Goal: Task Accomplishment & Management: Use online tool/utility

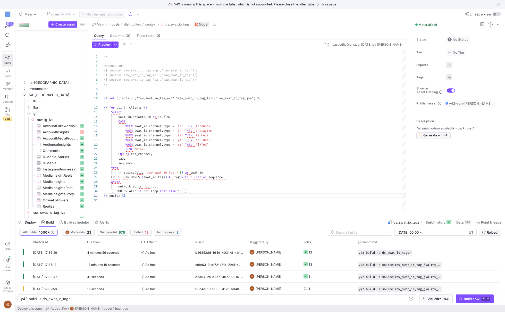
scroll to position [0, 51]
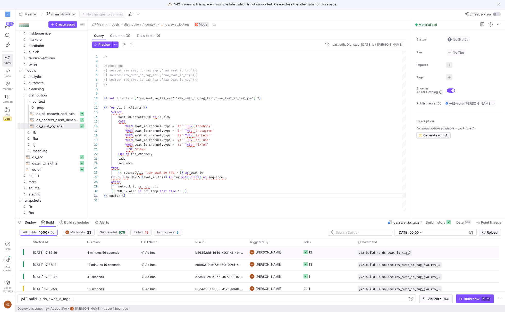
click at [409, 251] on span "Press SPACE to select this row." at bounding box center [408, 252] width 5 height 5
click at [353, 298] on div "y42 build -s ds_swat_io_tags+" at bounding box center [214, 299] width 387 height 4
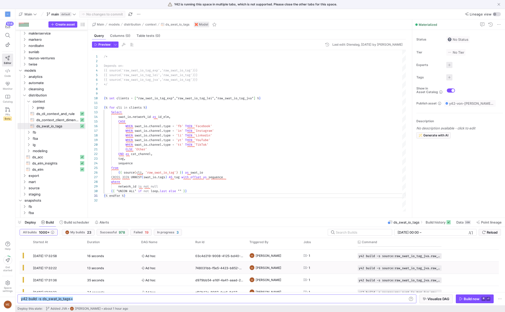
scroll to position [0, 0]
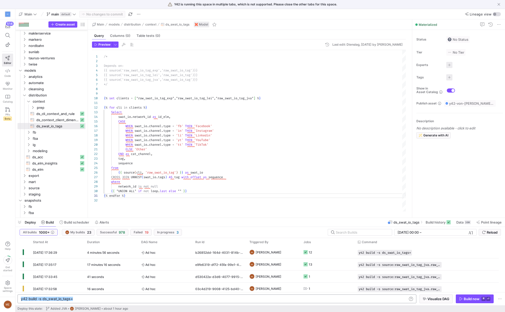
click at [208, 299] on div "y42 build -s ds_swat_io_tags+" at bounding box center [214, 299] width 387 height 4
type textarea "y42 build -s ds_swat_io_tags+ source:hastag_assignment.Hashtag_Assignments+"
click at [484, 300] on kbd "⌘" at bounding box center [483, 299] width 4 height 4
